Goal: Find specific page/section: Find specific page/section

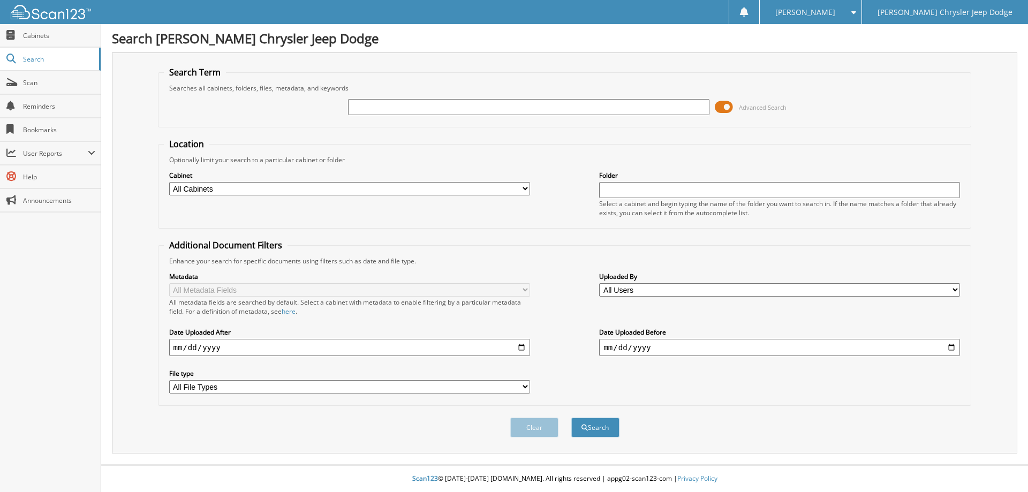
click at [641, 110] on input "text" at bounding box center [528, 107] width 361 height 16
type input "HG772848"
click at [571, 417] on button "Search" at bounding box center [595, 427] width 48 height 20
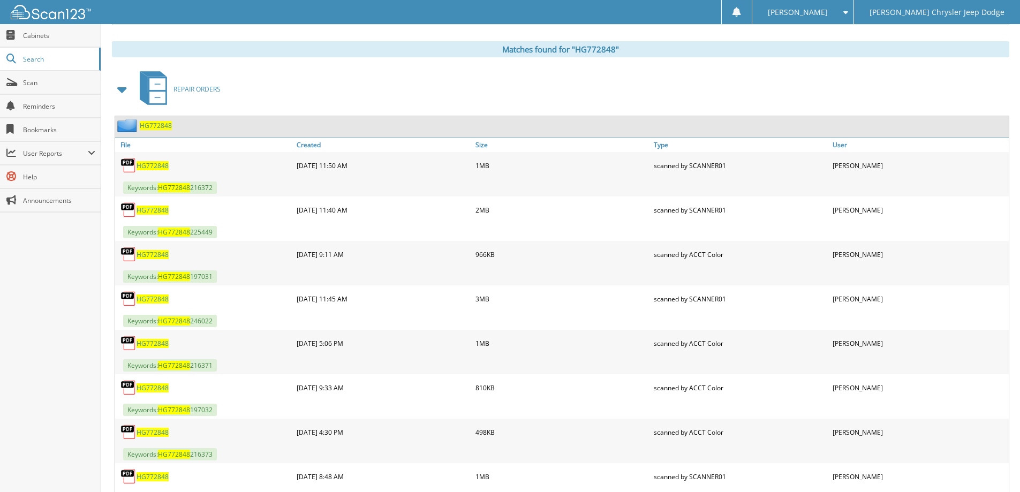
click at [118, 89] on span at bounding box center [122, 89] width 15 height 19
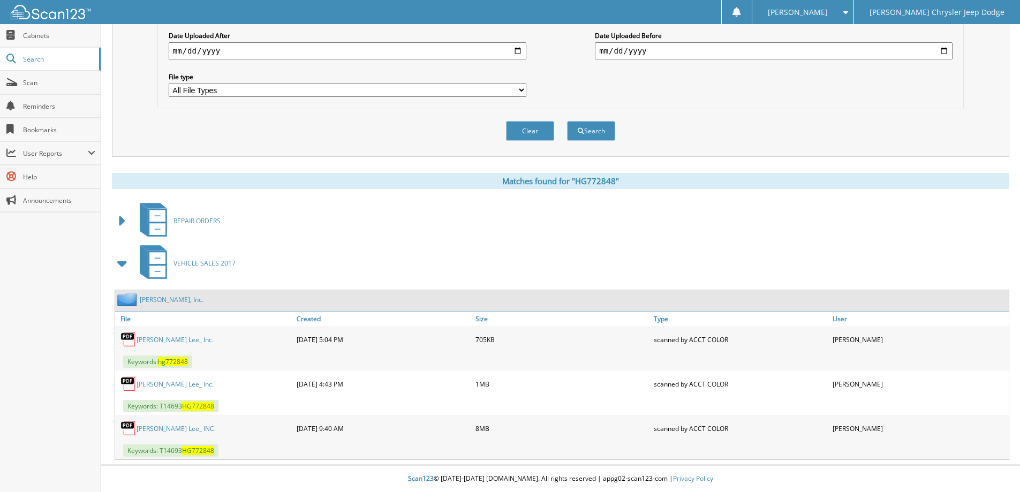
click at [180, 428] on link "[PERSON_NAME] Lee_ INC." at bounding box center [175, 428] width 79 height 9
